Goal: Transaction & Acquisition: Purchase product/service

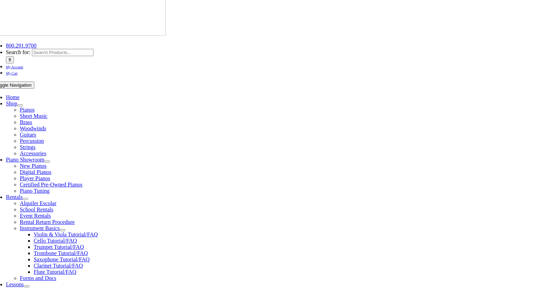
scroll to position [61, 0]
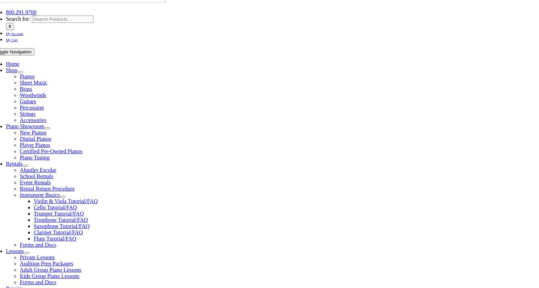
scroll to position [91, 0]
type input "indian"
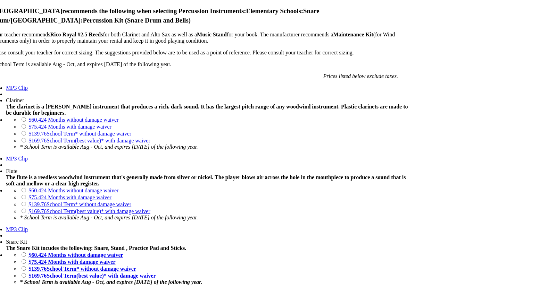
scroll to position [529, 0]
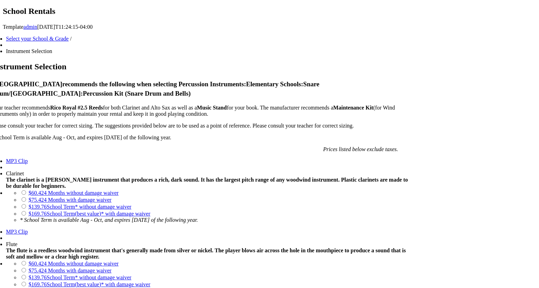
scroll to position [504, 0]
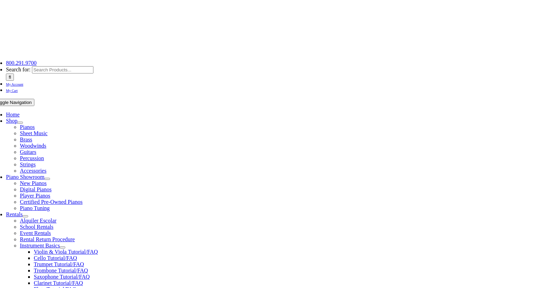
scroll to position [103, 0]
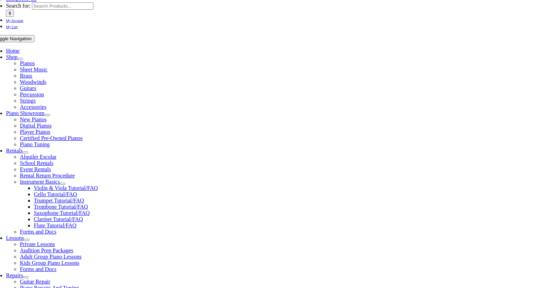
checkbox input"] "true"
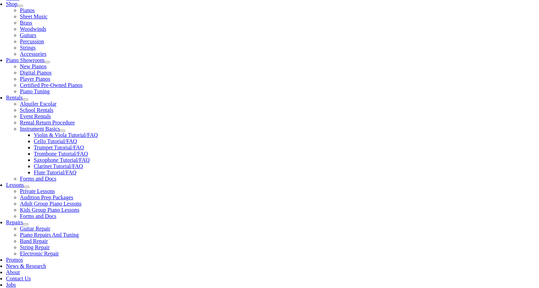
scroll to position [157, 0]
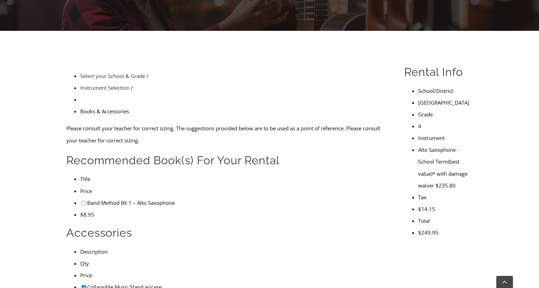
checkbox input"] "true"
click at [82, 201] on input"] "checkbox" at bounding box center [84, 203] width 5 height 5
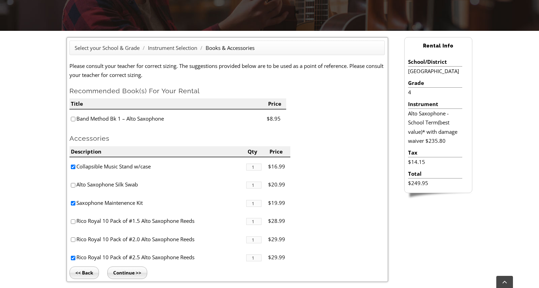
checkbox input"] "true"
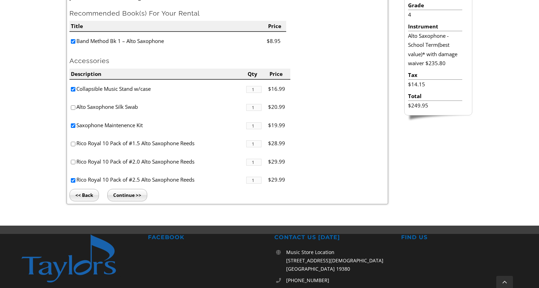
scroll to position [239, 0]
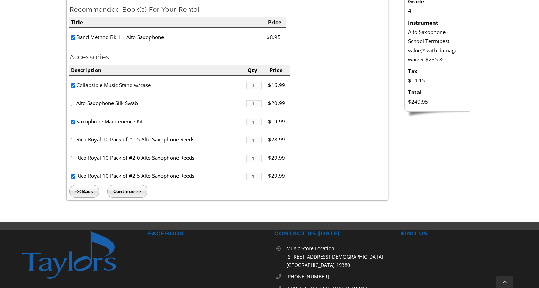
click at [129, 195] on input "Continue >>" at bounding box center [127, 191] width 40 height 12
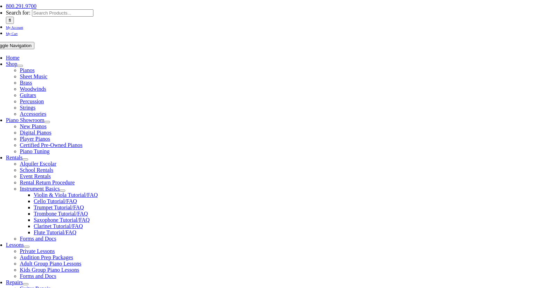
type input "1"
type input "Lucas"
type input "Hudiak"
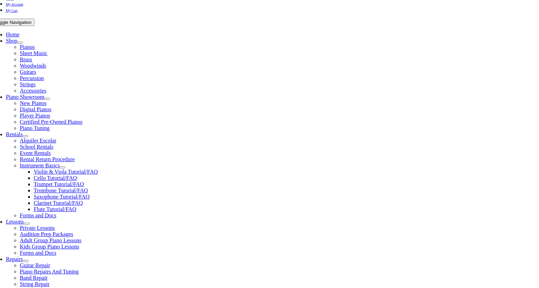
scroll to position [127, 0]
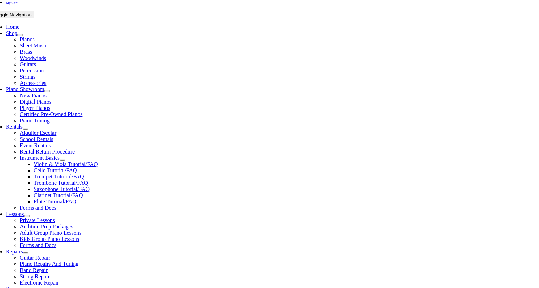
type input "B"
type input "Boing"
type input "6105054717"
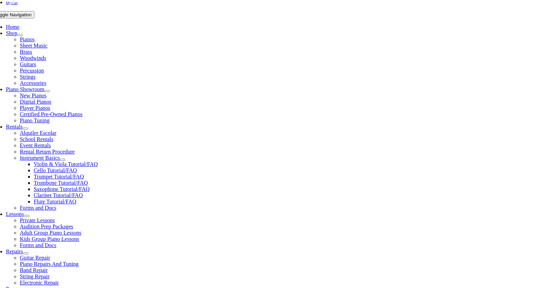
type input "26965374"
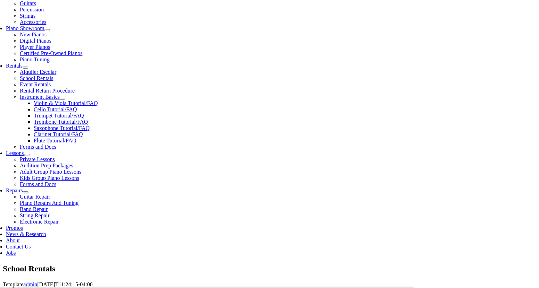
scroll to position [191, 0]
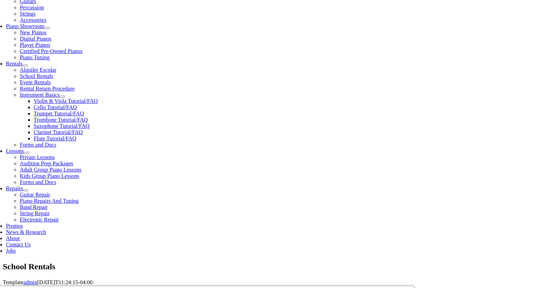
type input "11/27/1984"
type input "Dana"
type input "6104960278"
type input "Self-Emplyed"
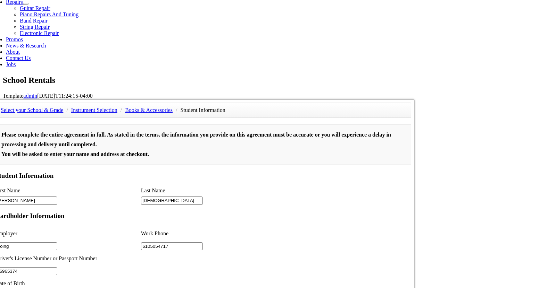
scroll to position [500, 0]
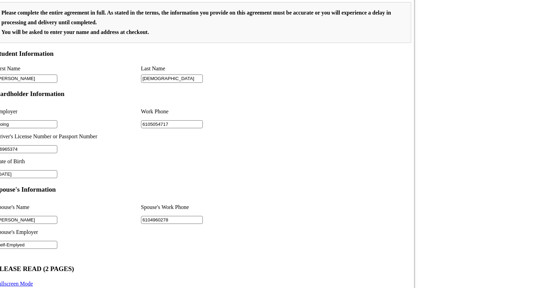
type input "2"
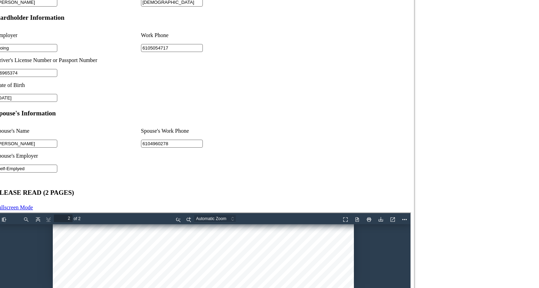
type input "Self-Emplyed"
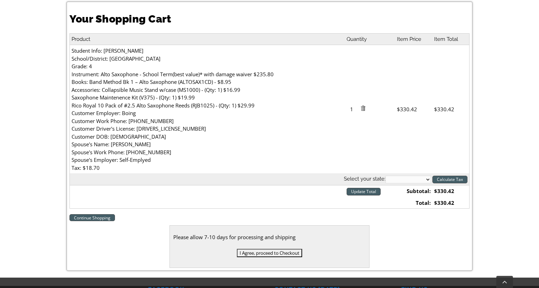
scroll to position [194, 0]
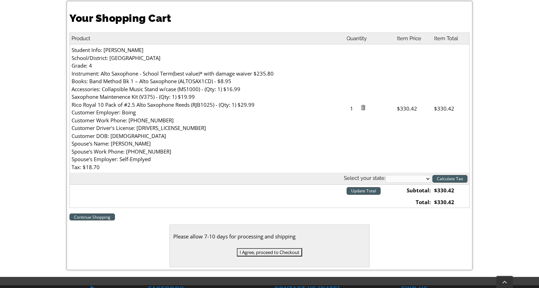
click at [418, 178] on select "Alabama Alaska Arizona Arkansas California Colorado Connecticut Delaware D. C. …" at bounding box center [407, 179] width 45 height 8
select select "PA"
click at [385, 175] on select "Alabama Alaska Arizona Arkansas California Colorado Connecticut Delaware D. C. …" at bounding box center [407, 179] width 45 height 8
click at [447, 180] on input "Calculate Tax" at bounding box center [449, 179] width 35 height 8
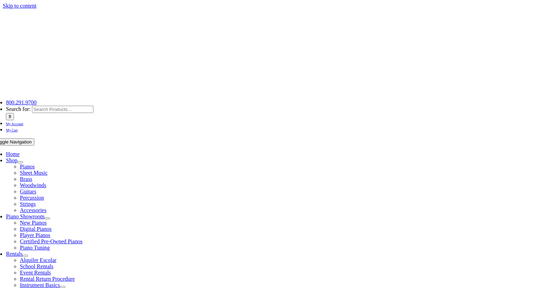
select select "PA"
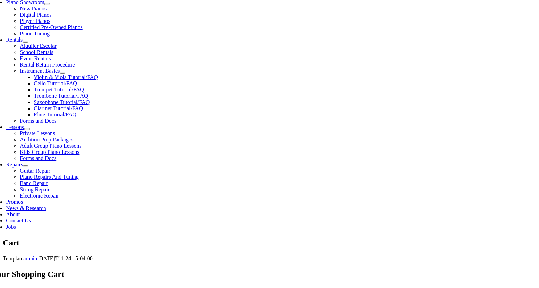
scroll to position [234, 0]
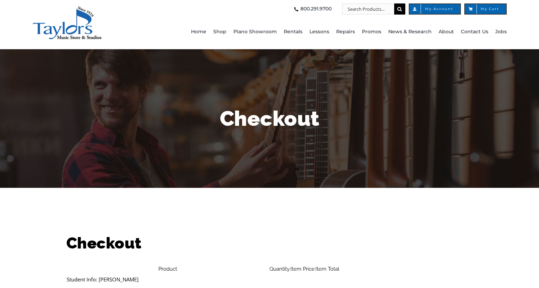
select select
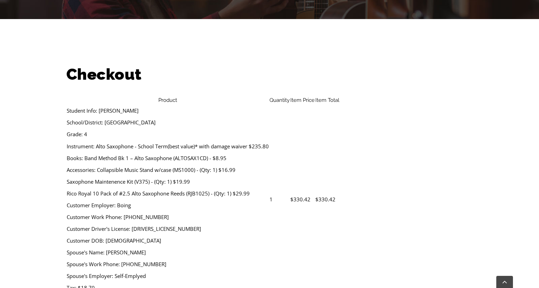
scroll to position [224, 0]
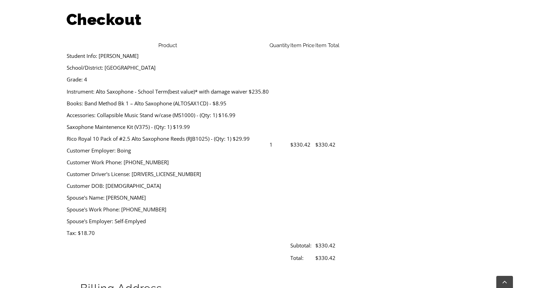
type input "[PERSON_NAME]"
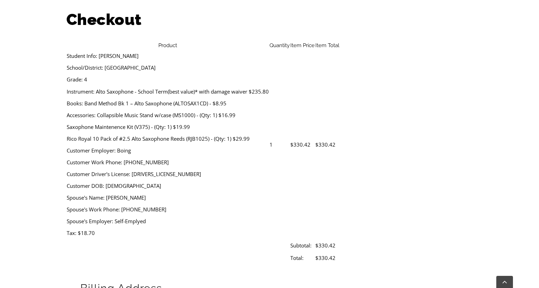
paste input "[DEMOGRAPHIC_DATA]"
type input "[DEMOGRAPHIC_DATA]"
type input "[STREET_ADDRESS]"
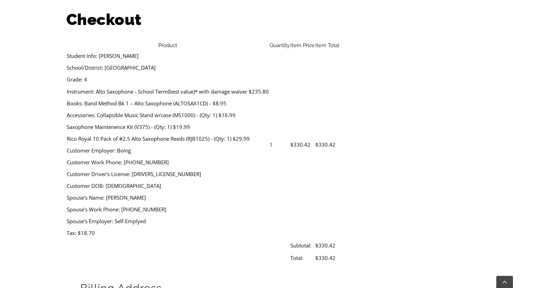
scroll to position [0, 0]
type input "Media"
select select "PA"
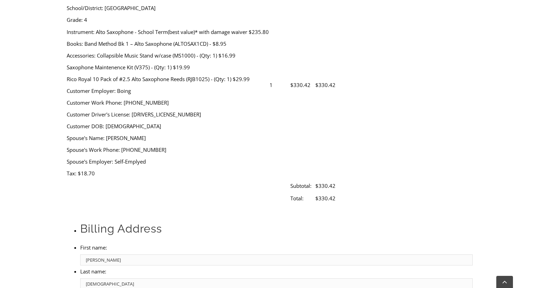
scroll to position [284, 0]
type input "19063"
select select "visa"
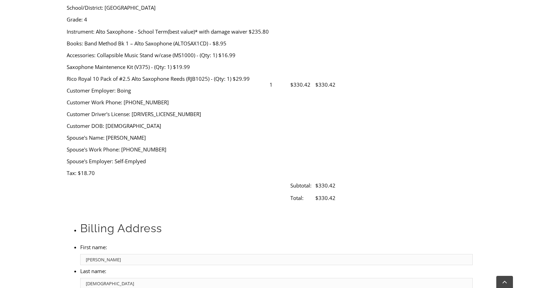
type input "[CREDIT_CARD_NUMBER]"
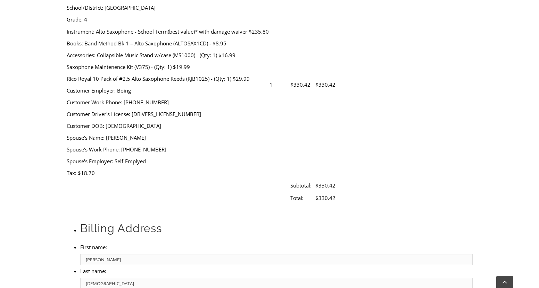
select select "05"
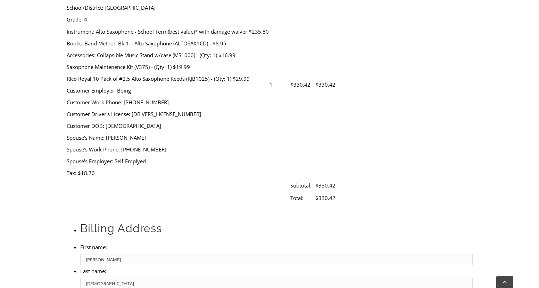
select select "2027"
type input "671"
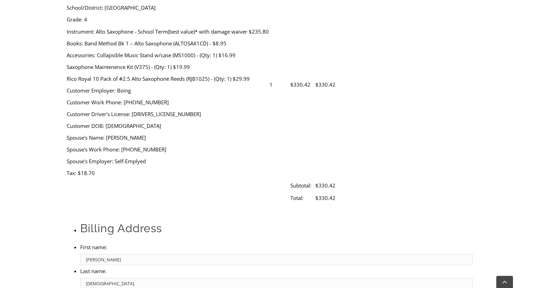
type input "6104960278"
type input "[EMAIL_ADDRESS][DOMAIN_NAME]"
